Goal: Task Accomplishment & Management: Use online tool/utility

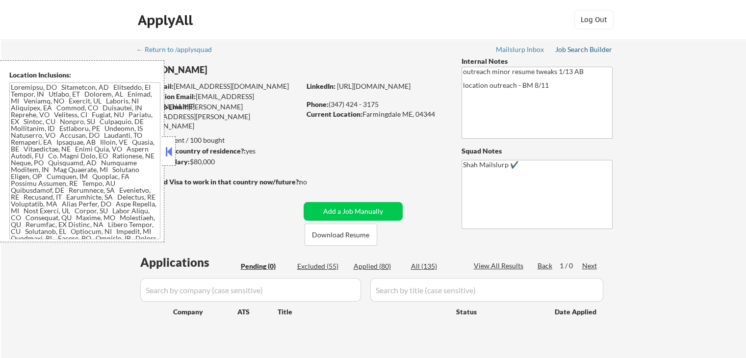
drag, startPoint x: 582, startPoint y: 47, endPoint x: 535, endPoint y: 103, distance: 72.7
click at [582, 47] on div "Job Search Builder" at bounding box center [583, 49] width 57 height 7
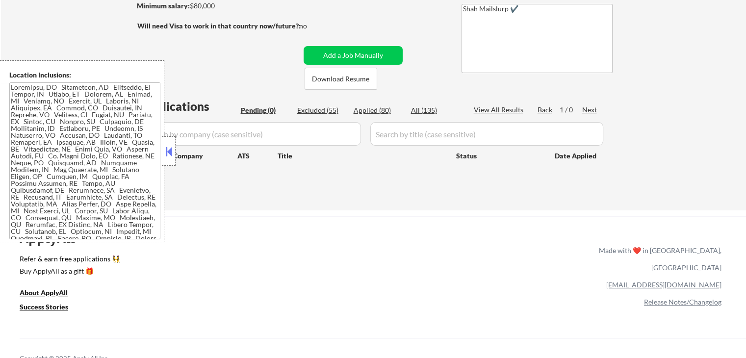
scroll to position [196, 0]
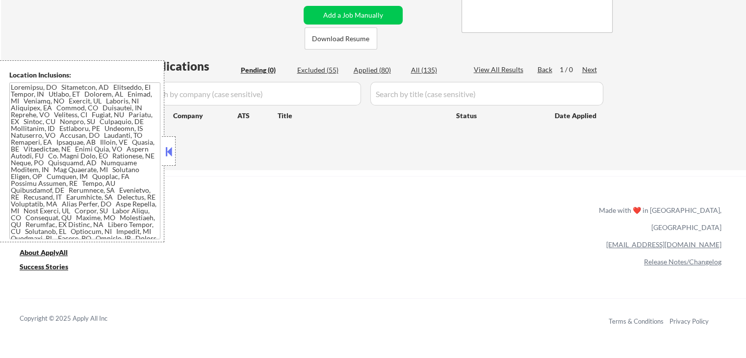
drag, startPoint x: 171, startPoint y: 157, endPoint x: 290, endPoint y: 201, distance: 126.8
click at [172, 155] on button at bounding box center [168, 151] width 11 height 15
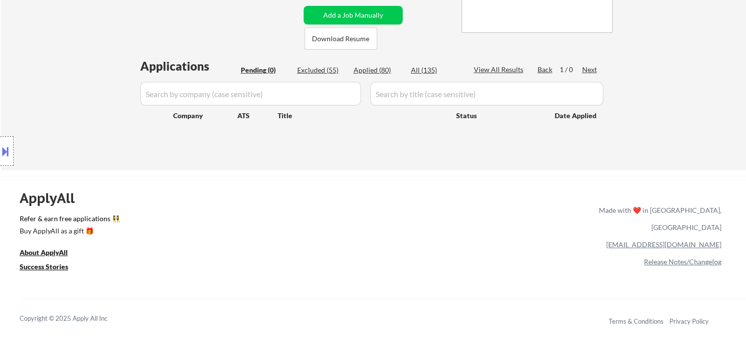
scroll to position [147, 0]
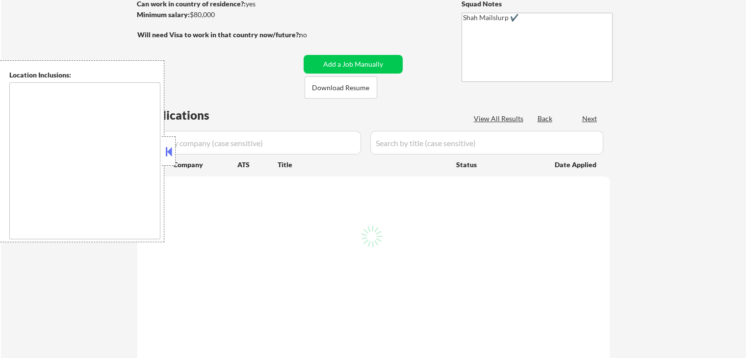
scroll to position [147, 0]
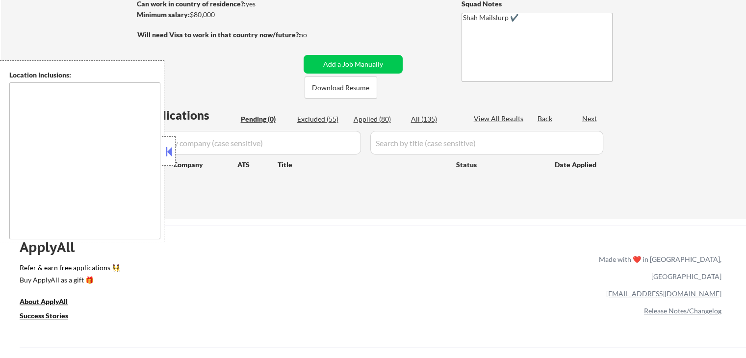
type textarea "[GEOGRAPHIC_DATA], [GEOGRAPHIC_DATA] [GEOGRAPHIC_DATA], [GEOGRAPHIC_DATA] [GEOG…"
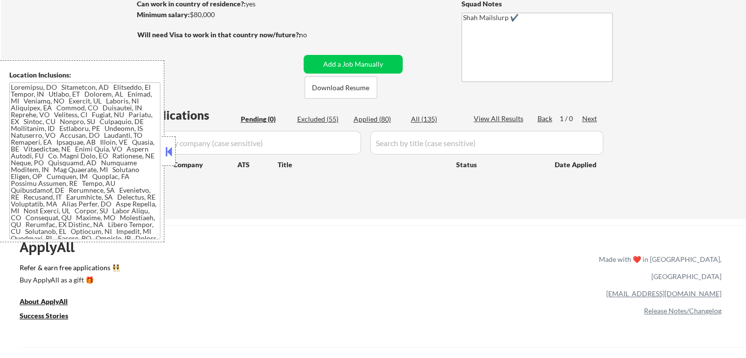
click at [169, 155] on button at bounding box center [168, 151] width 11 height 15
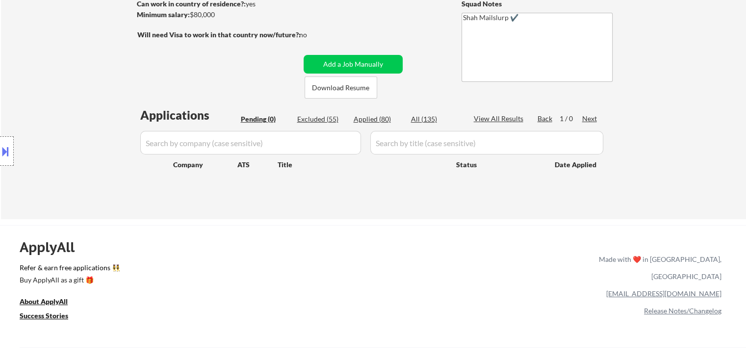
scroll to position [294, 0]
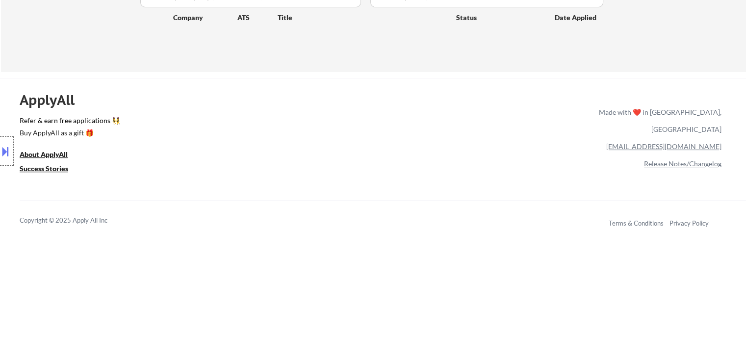
drag, startPoint x: 701, startPoint y: 197, endPoint x: 712, endPoint y: 163, distance: 35.1
click at [702, 189] on div "ApplyAll Refer & earn free applications 👯‍♀️ Buy ApplyAll as a gift 🎁 About App…" at bounding box center [373, 162] width 746 height 155
